Goal: Task Accomplishment & Management: Manage account settings

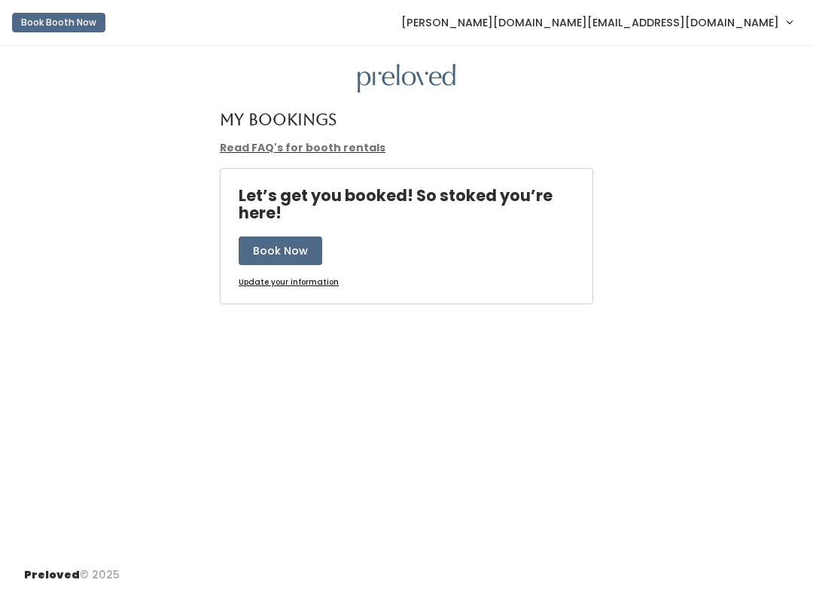
click at [758, 38] on link "[PERSON_NAME][DOMAIN_NAME][EMAIL_ADDRESS][DOMAIN_NAME]" at bounding box center [596, 22] width 421 height 32
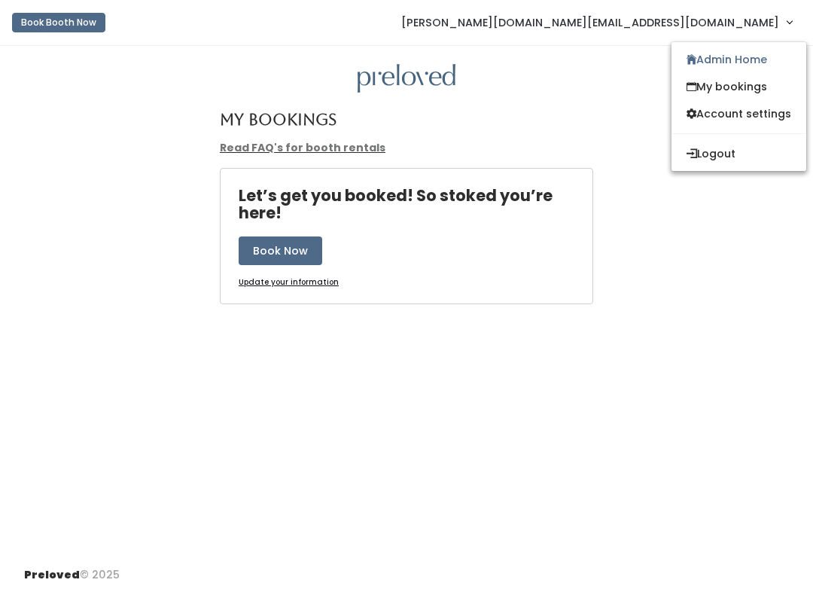
click at [757, 62] on link "Admin Home" at bounding box center [738, 59] width 135 height 27
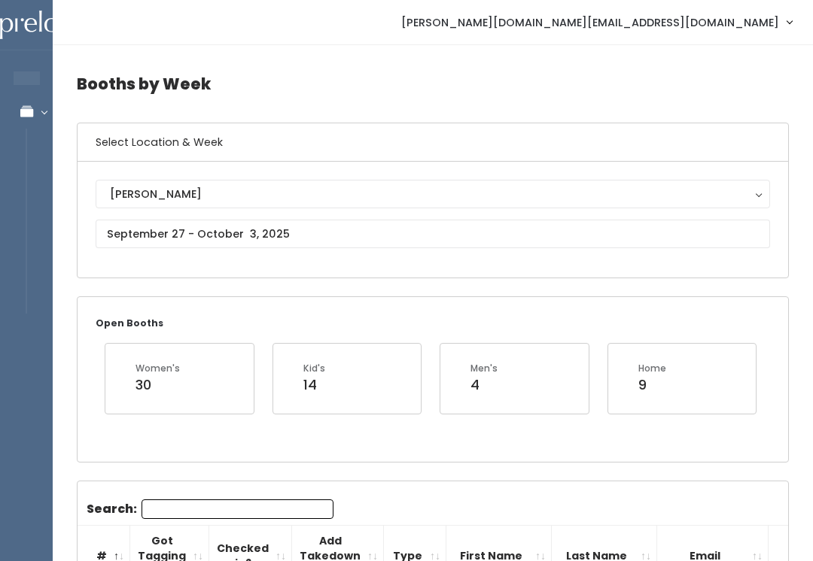
click at [210, 201] on div "[PERSON_NAME]" at bounding box center [433, 194] width 646 height 17
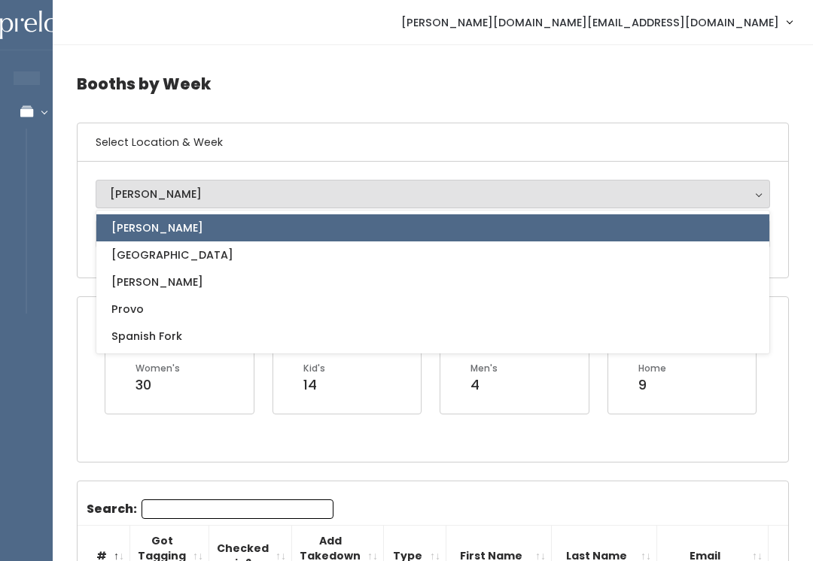
click at [142, 397] on div "Women's 30" at bounding box center [179, 378] width 148 height 69
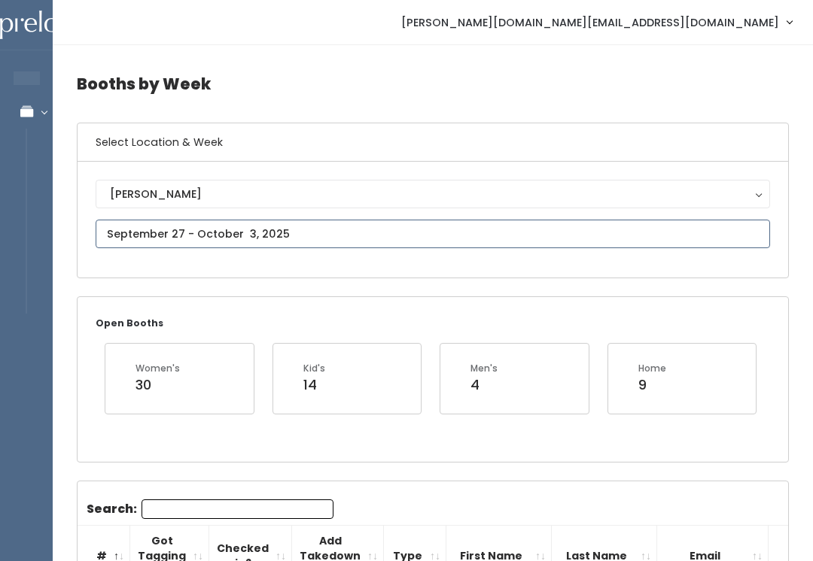
click at [382, 248] on input "text" at bounding box center [433, 234] width 674 height 29
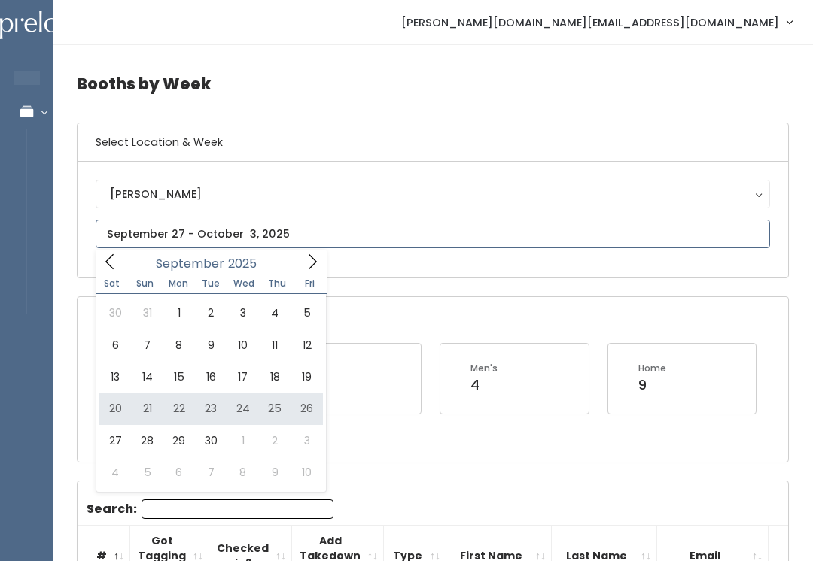
type input "[DATE] to [DATE]"
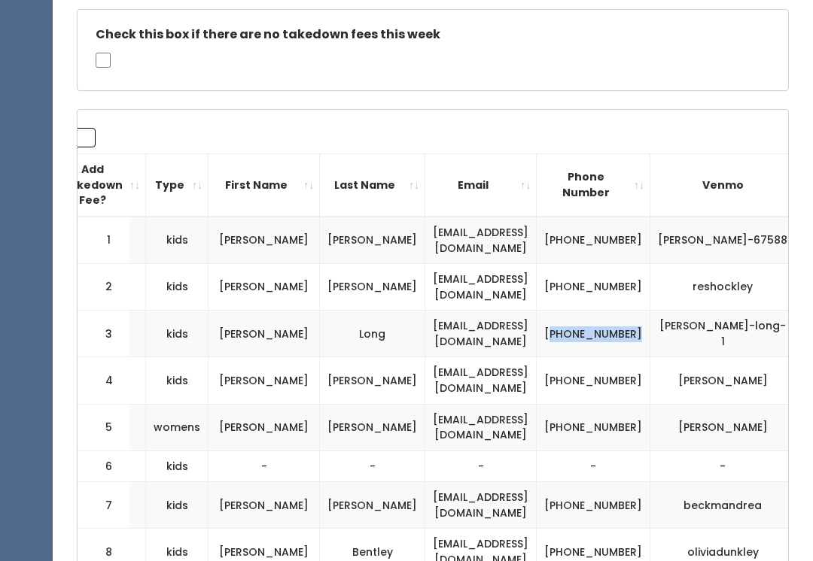
scroll to position [0, 248]
